Goal: Find specific page/section: Find specific page/section

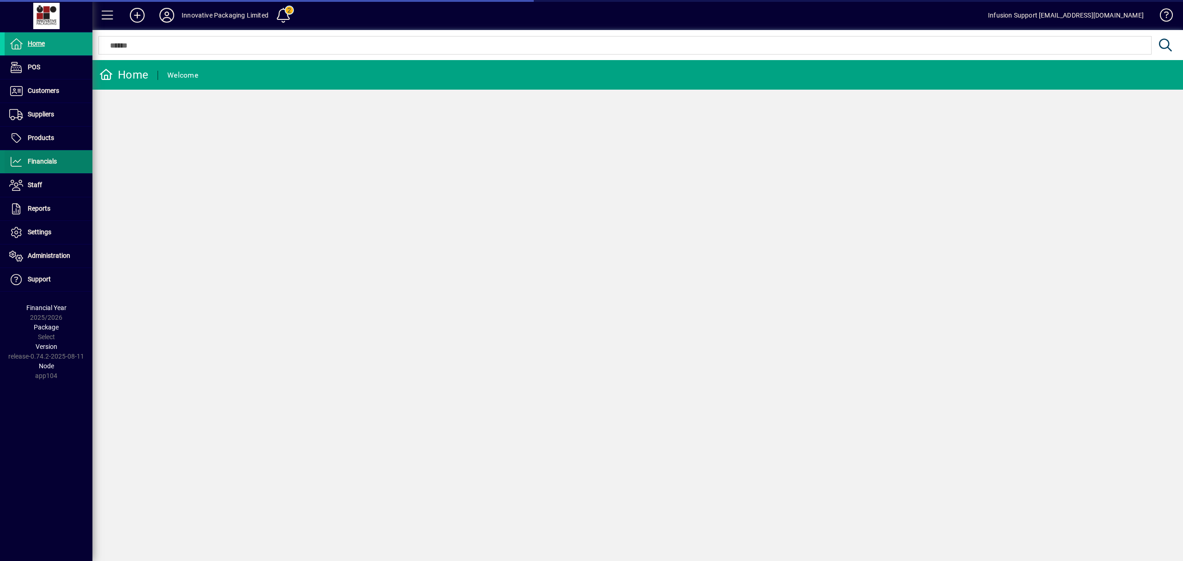
click at [37, 161] on span "Financials" at bounding box center [42, 161] width 29 height 7
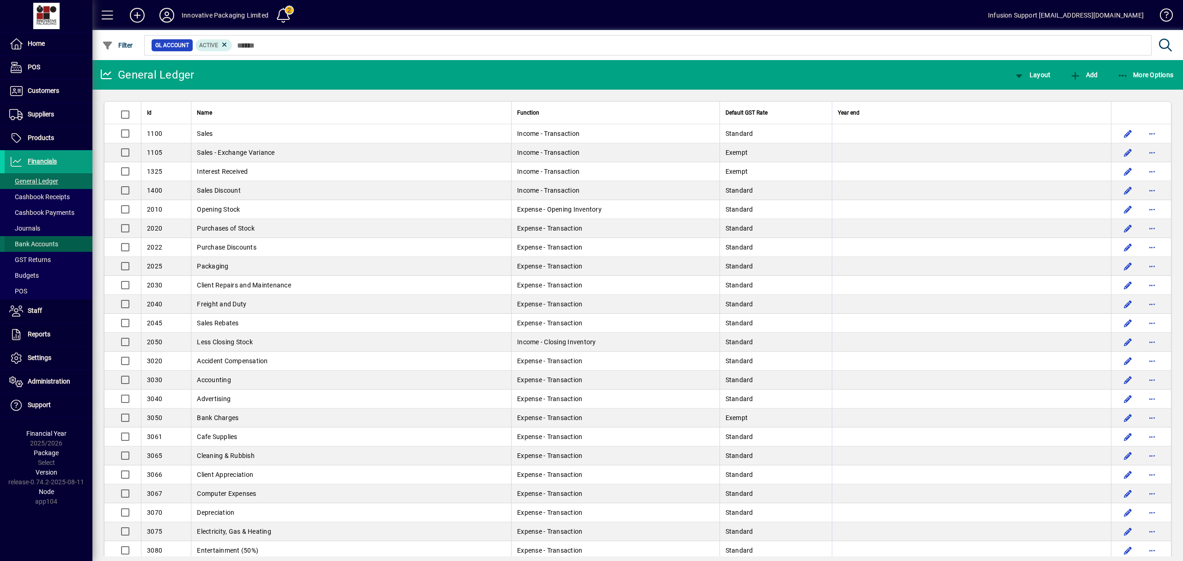
click at [33, 243] on span "Bank Accounts" at bounding box center [33, 243] width 49 height 7
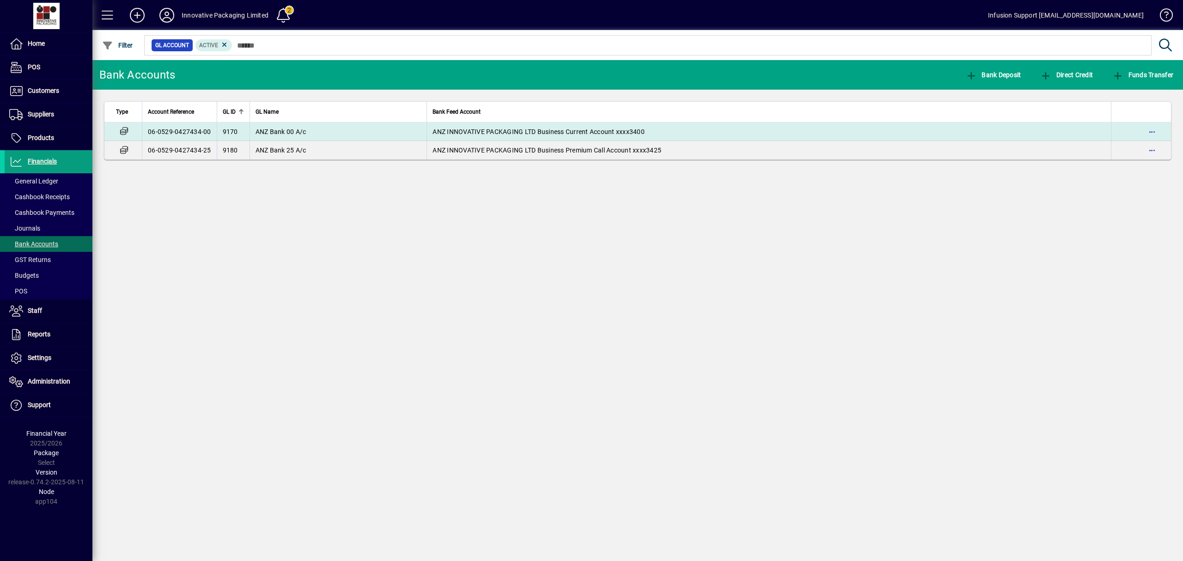
click at [390, 130] on td "ANZ Bank 00 A/c" at bounding box center [337, 131] width 177 height 18
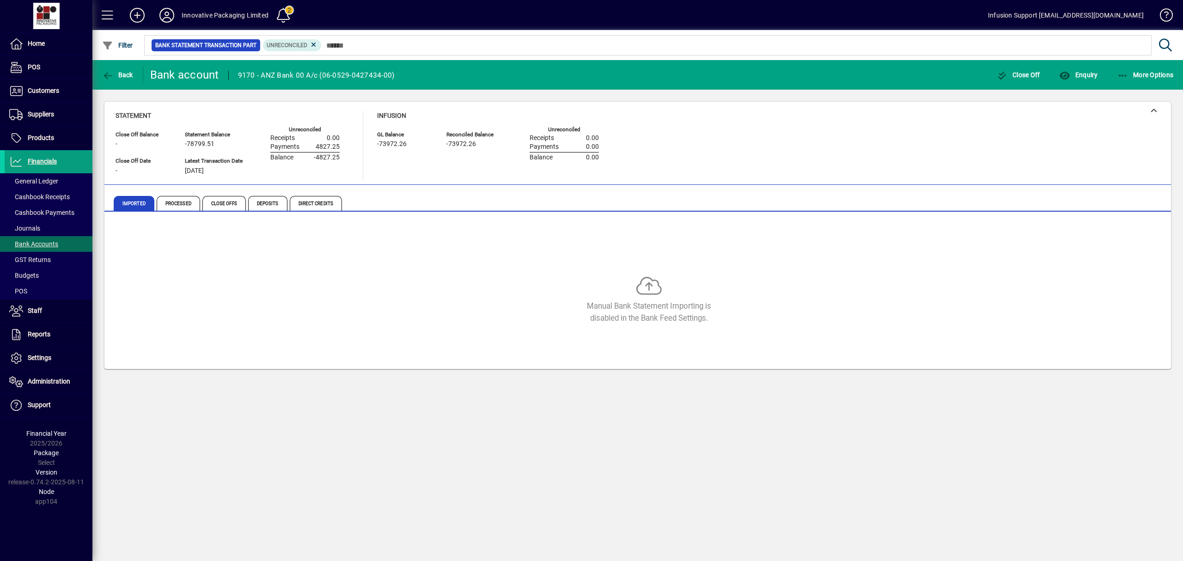
click at [355, 286] on div "Manual Bank Statement Importing is disabled in the Bank Feed Settings." at bounding box center [649, 300] width 1066 height 48
